Goal: Task Accomplishment & Management: Manage account settings

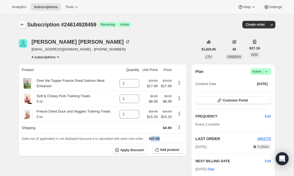
click at [23, 24] on icon "Subscriptions" at bounding box center [22, 24] width 5 height 5
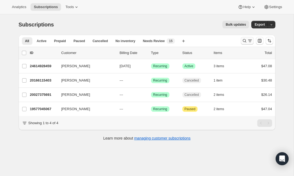
click at [244, 39] on icon "Search and filter results" at bounding box center [244, 40] width 5 height 5
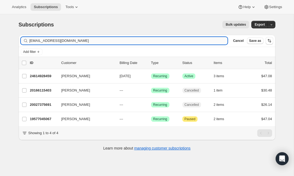
click at [73, 42] on input "[EMAIL_ADDRESS][DOMAIN_NAME]" at bounding box center [128, 41] width 198 height 8
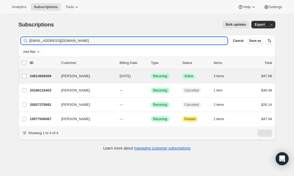
type input "[EMAIL_ADDRESS][DOMAIN_NAME]"
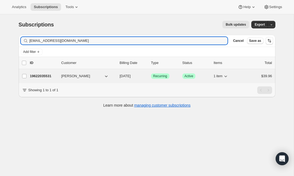
click at [49, 75] on p "19622035531" at bounding box center [43, 75] width 27 height 5
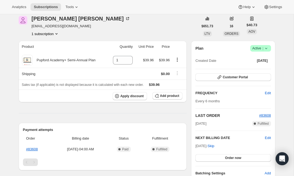
scroll to position [27, 0]
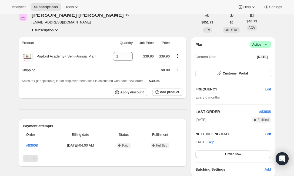
click at [268, 45] on span "Success Active |" at bounding box center [260, 44] width 21 height 6
click at [267, 66] on span "Cancel subscription" at bounding box center [258, 64] width 31 height 4
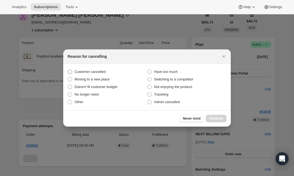
click at [106, 74] on span "Customer cancelled" at bounding box center [90, 71] width 31 height 5
click at [68, 70] on input "Customer cancelled" at bounding box center [68, 70] width 0 height 0
radio input "true"
click at [220, 119] on span "Continue" at bounding box center [216, 118] width 14 height 4
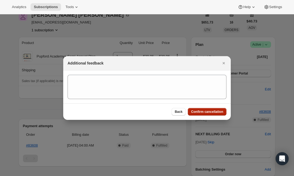
click at [216, 115] on button "Confirm cancellation" at bounding box center [207, 112] width 39 height 8
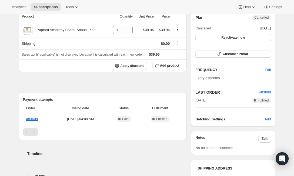
scroll to position [77, 0]
